Goal: Task Accomplishment & Management: Complete application form

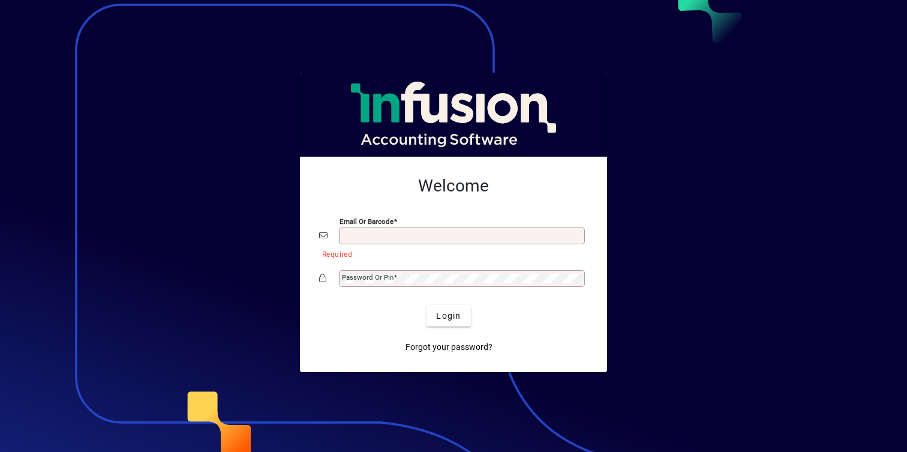
click at [525, 232] on input "Email or Barcode" at bounding box center [463, 236] width 242 height 10
type input "**********"
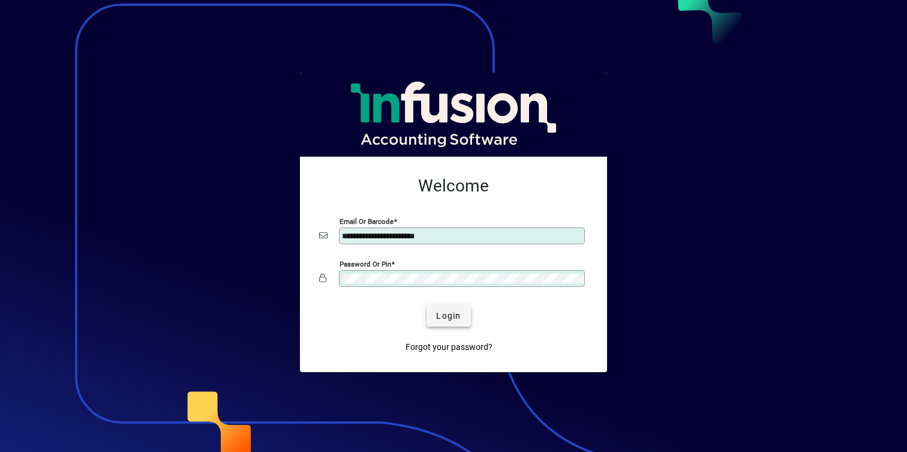
click at [455, 310] on span "Login" at bounding box center [448, 316] width 25 height 13
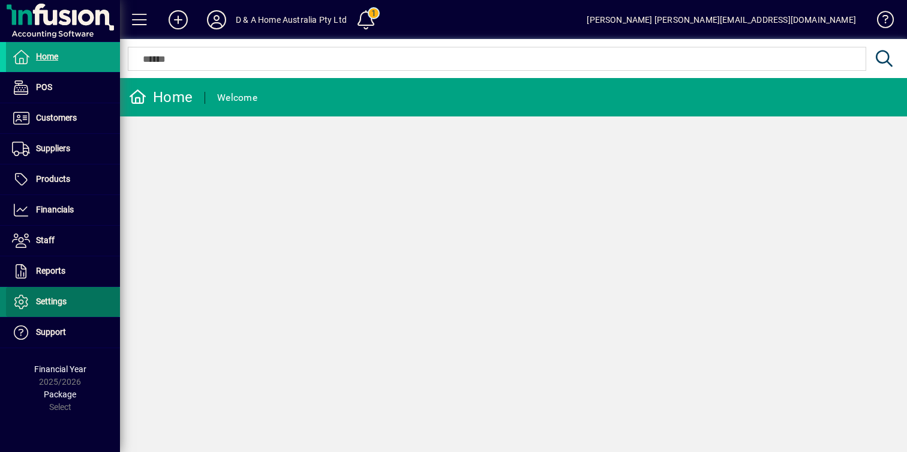
click at [101, 292] on span at bounding box center [63, 301] width 114 height 29
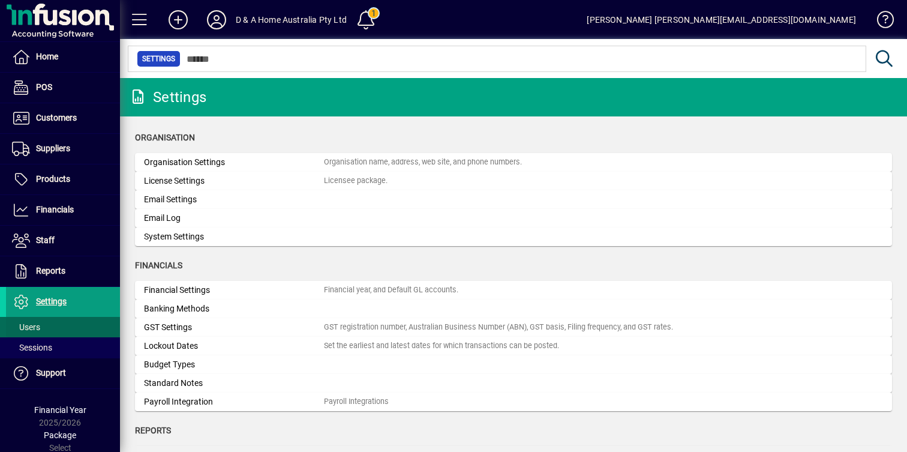
click at [82, 323] on span at bounding box center [63, 327] width 114 height 29
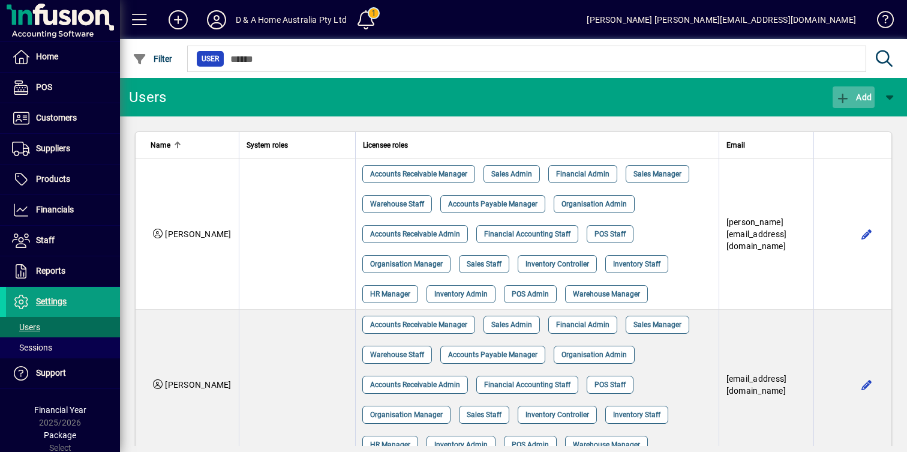
click at [856, 98] on span "Add" at bounding box center [854, 97] width 36 height 10
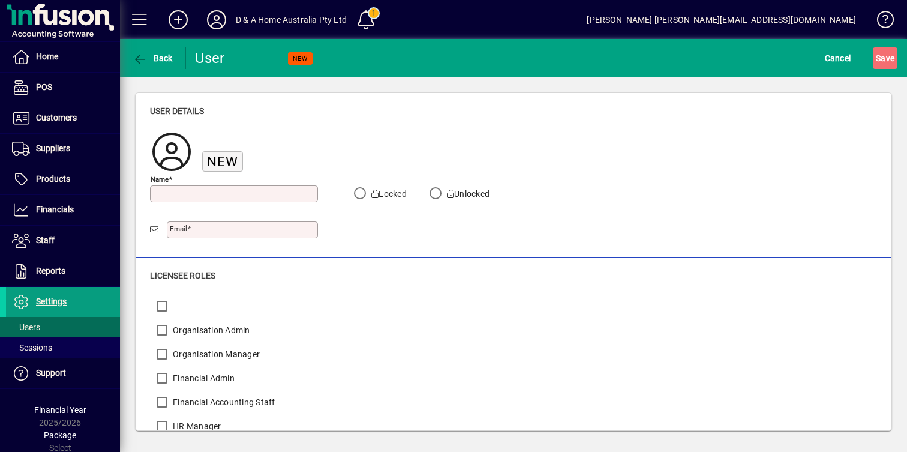
type input "*"
type input "****"
click at [242, 234] on div "Email" at bounding box center [242, 229] width 151 height 17
type input "**********"
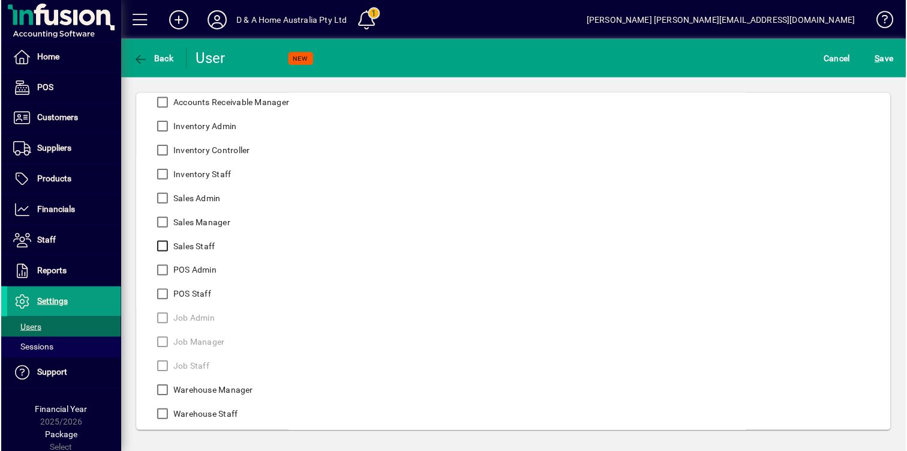
scroll to position [397, 0]
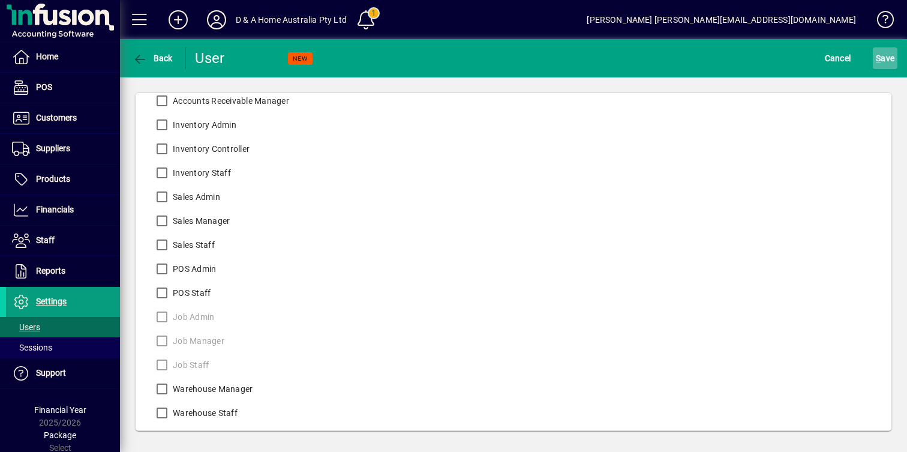
click at [876, 57] on span "S" at bounding box center [878, 58] width 5 height 10
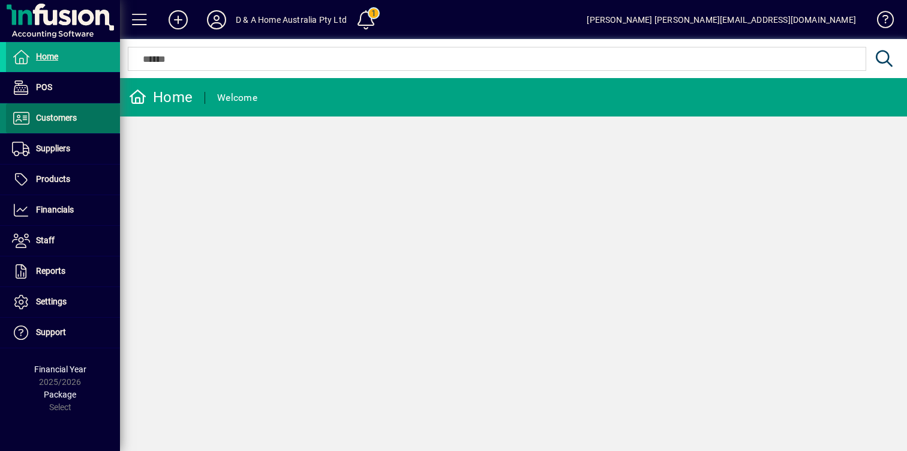
click at [82, 119] on span at bounding box center [63, 118] width 114 height 29
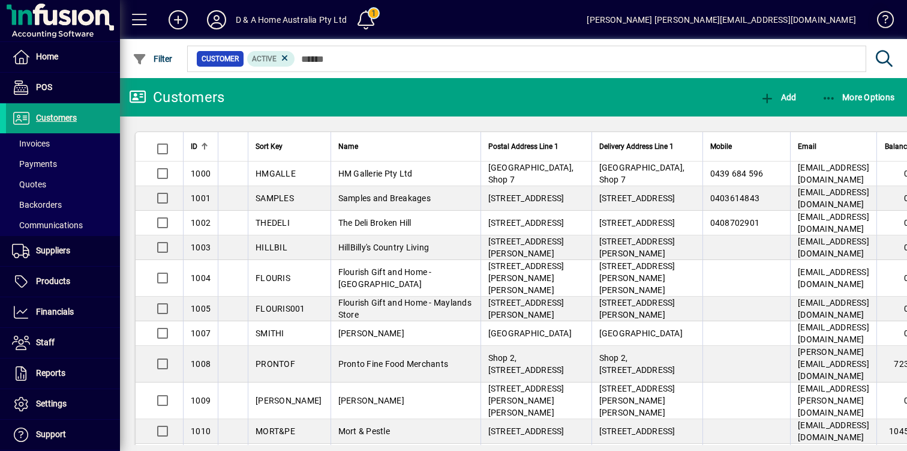
click at [882, 19] on span at bounding box center [880, 22] width 29 height 29
click at [823, 20] on div "Emily emily@grouphuginc.com.au" at bounding box center [721, 19] width 269 height 19
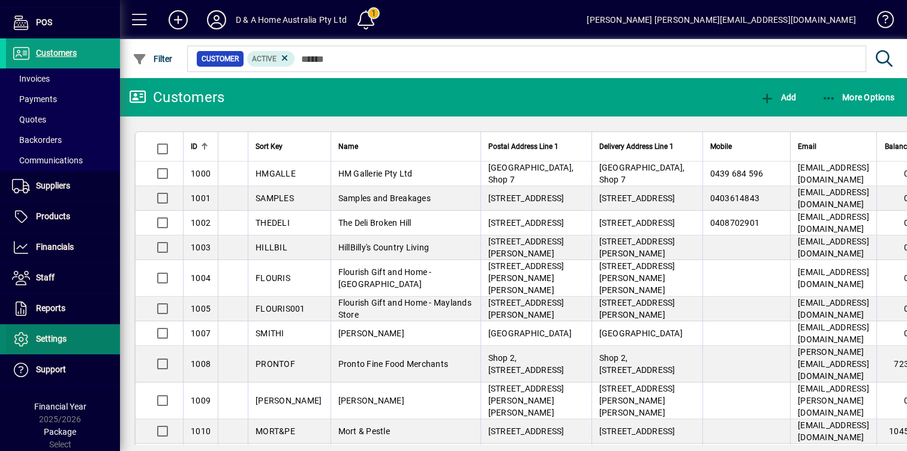
click at [80, 341] on span at bounding box center [63, 339] width 114 height 29
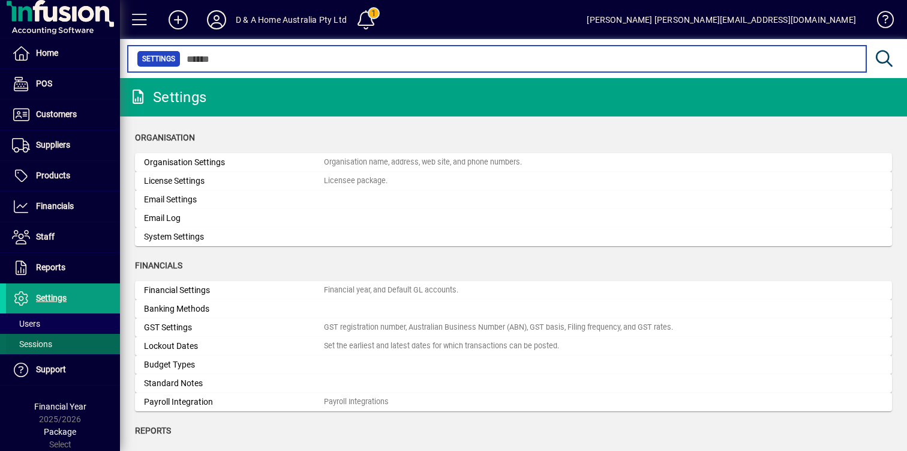
scroll to position [4, 0]
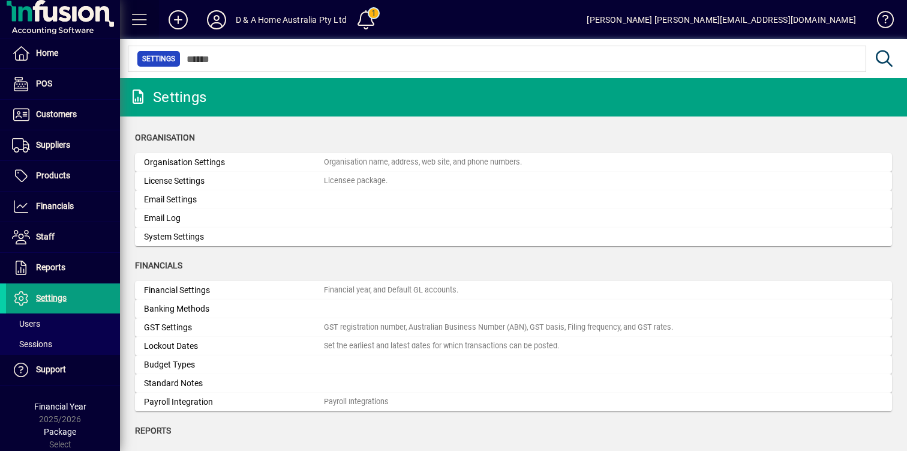
click at [149, 10] on span at bounding box center [139, 19] width 29 height 29
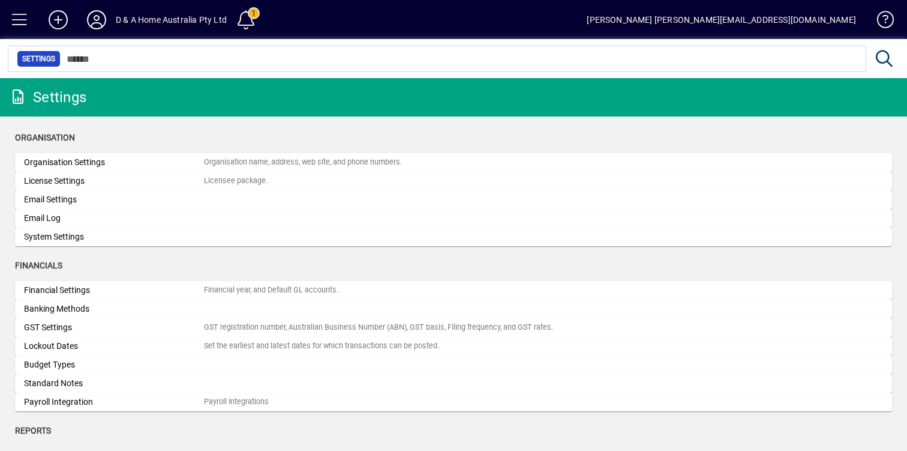
click at [16, 19] on span at bounding box center [19, 19] width 29 height 29
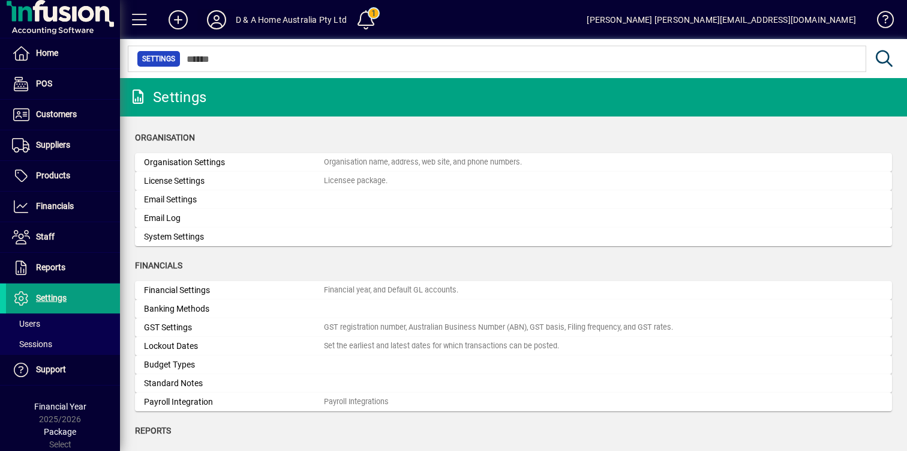
click at [212, 17] on icon at bounding box center [217, 19] width 24 height 19
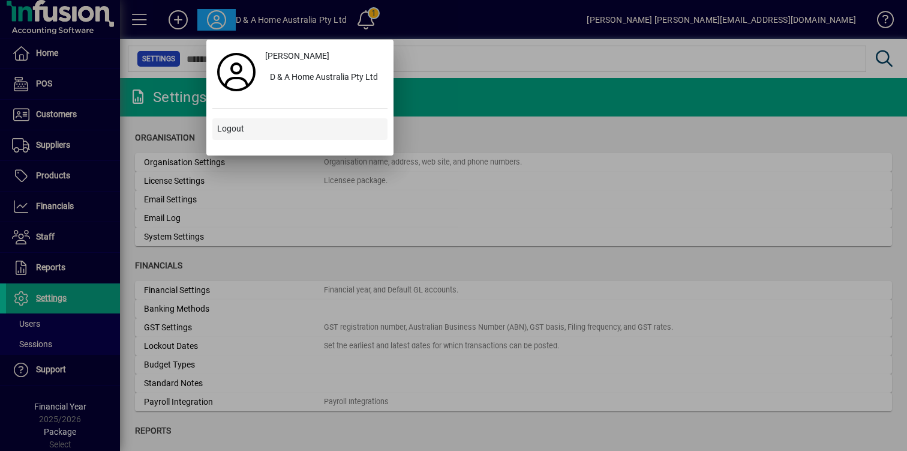
click at [239, 128] on span "Logout" at bounding box center [230, 128] width 27 height 13
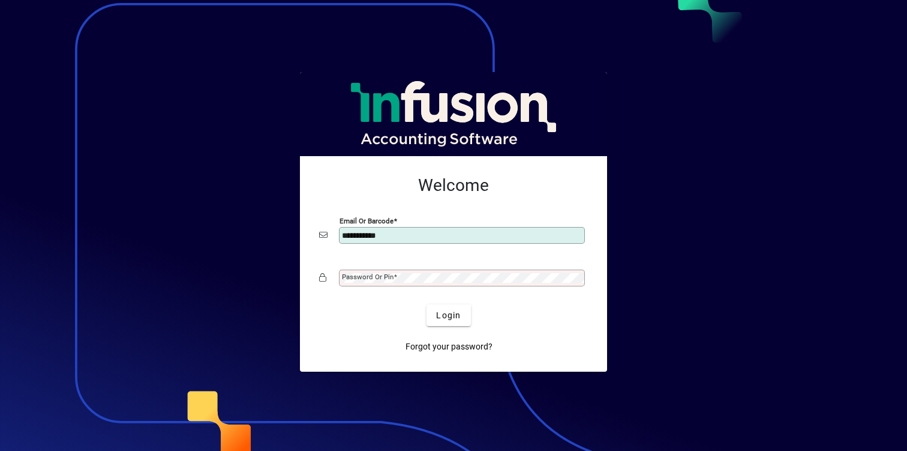
type input "**********"
click at [363, 311] on div "Login" at bounding box center [448, 315] width 269 height 22
click at [445, 311] on span "Login" at bounding box center [448, 315] width 25 height 13
